Goal: Navigation & Orientation: Go to known website

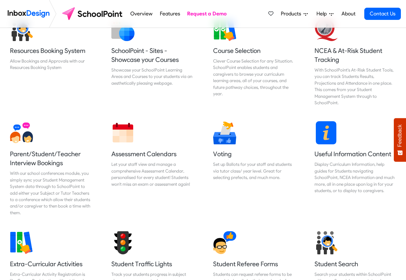
scroll to position [270, 0]
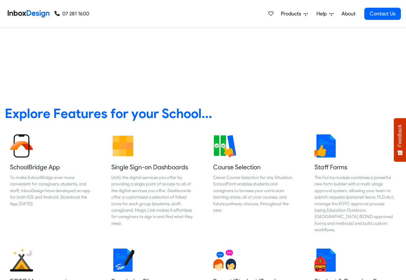
scroll to position [78, 0]
